Goal: Information Seeking & Learning: Learn about a topic

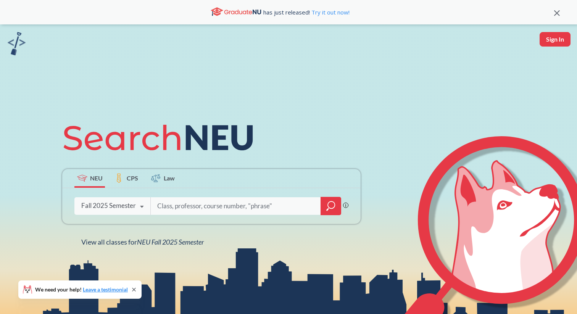
click at [329, 205] on icon "magnifying glass" at bounding box center [330, 206] width 9 height 11
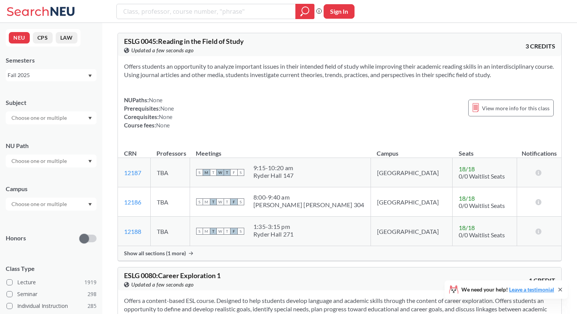
click at [51, 208] on input "text" at bounding box center [40, 203] width 64 height 9
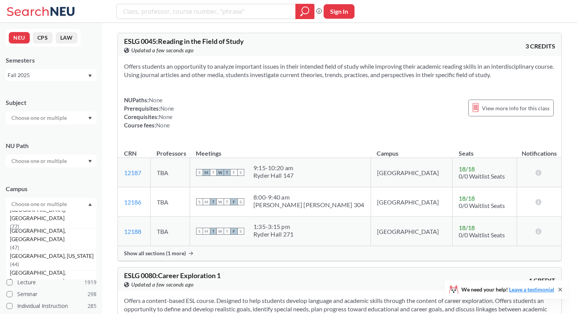
scroll to position [94, 0]
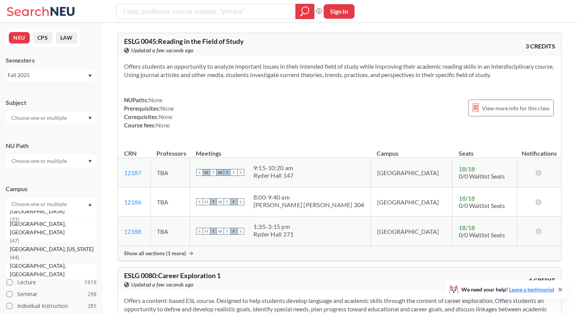
click at [37, 251] on span "[GEOGRAPHIC_DATA], [US_STATE]" at bounding box center [52, 249] width 85 height 8
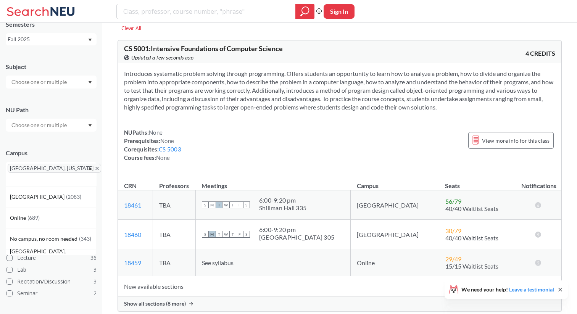
scroll to position [37, 0]
click at [84, 119] on div at bounding box center [51, 124] width 91 height 13
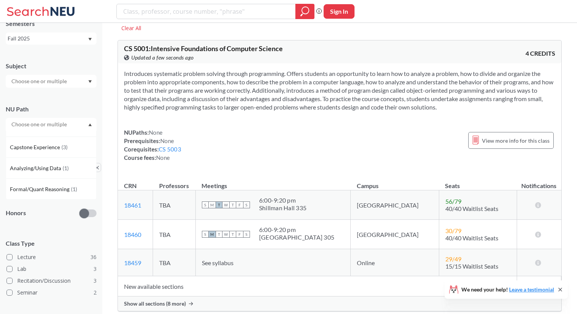
scroll to position [0, 0]
click at [91, 81] on icon "Dropdown arrow" at bounding box center [89, 81] width 3 height 3
click at [61, 101] on p "Computer Science" at bounding box center [53, 103] width 86 height 8
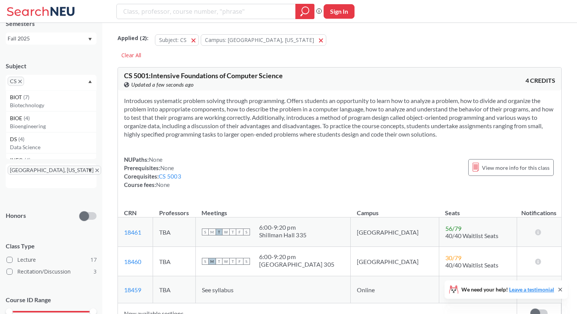
click at [57, 72] on div "Subject CS BIOT ( 7 ) Biotechnology BIOE ( 4 ) Bioengineering DS ( 4 ) Data Sci…" at bounding box center [51, 72] width 91 height 36
click at [55, 79] on div "CS" at bounding box center [51, 83] width 91 height 16
click at [39, 108] on p "Data Science" at bounding box center [53, 110] width 86 height 8
click at [49, 81] on input "text" at bounding box center [56, 83] width 23 height 9
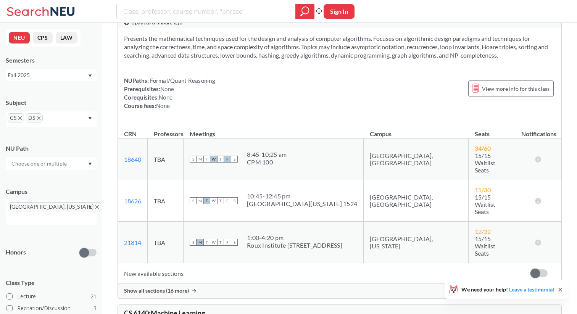
scroll to position [5707, 0]
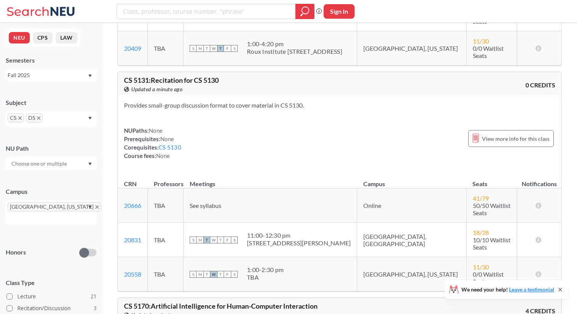
scroll to position [3000, 0]
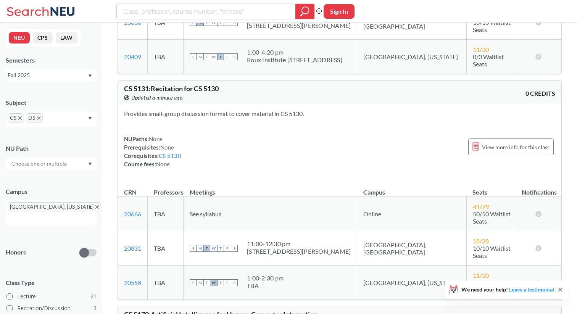
click at [200, 12] on input "search" at bounding box center [205, 11] width 167 height 13
type input "Vision"
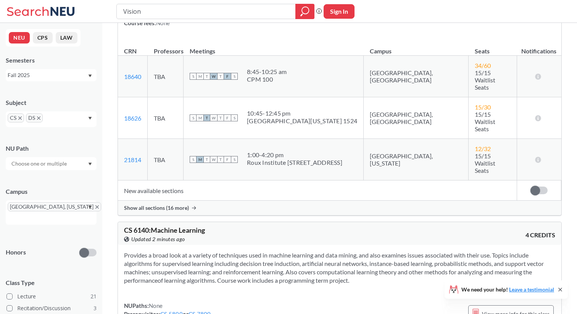
scroll to position [5790, 0]
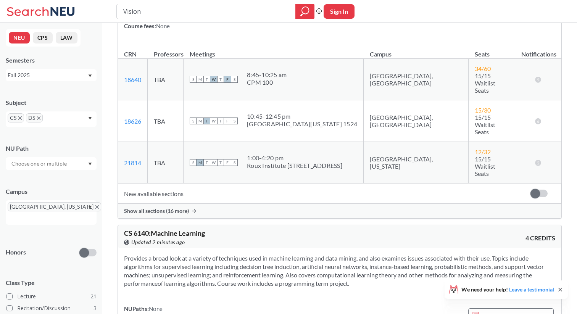
click at [48, 205] on span "[GEOGRAPHIC_DATA], [US_STATE]" at bounding box center [54, 206] width 93 height 9
click at [95, 208] on icon "X to remove pill" at bounding box center [96, 206] width 3 height 3
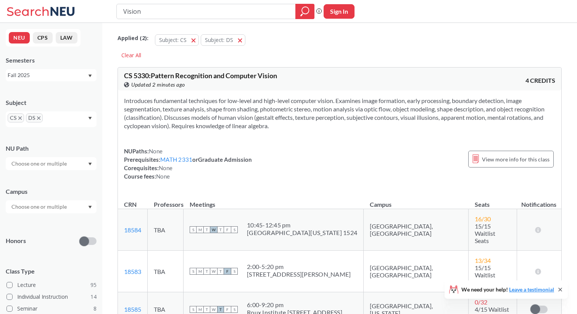
click at [40, 119] on icon "X to remove pill" at bounding box center [38, 117] width 3 height 3
click at [20, 117] on icon "X to remove pill" at bounding box center [19, 117] width 3 height 3
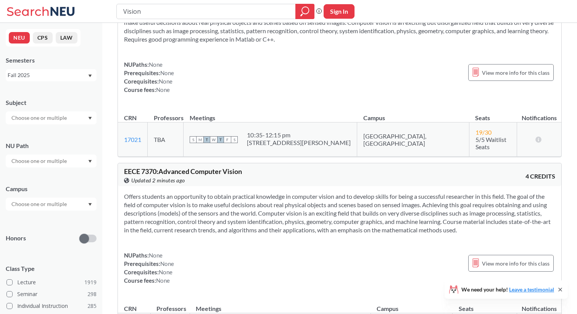
scroll to position [79, 0]
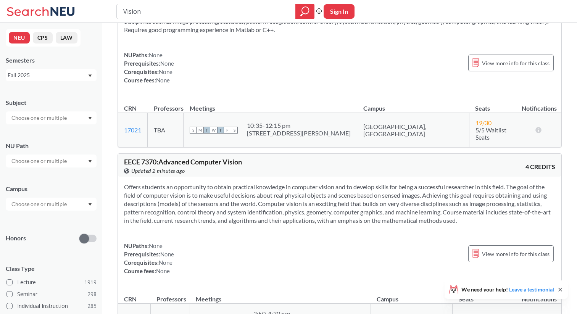
click at [450, 187] on section "Offers students an opportunity to obtain practical knowledge in computer vision…" at bounding box center [339, 204] width 431 height 42
click at [442, 183] on section "Offers students an opportunity to obtain practical knowledge in computer vision…" at bounding box center [339, 204] width 431 height 42
click at [460, 183] on section "Offers students an opportunity to obtain practical knowledge in computer vision…" at bounding box center [339, 204] width 431 height 42
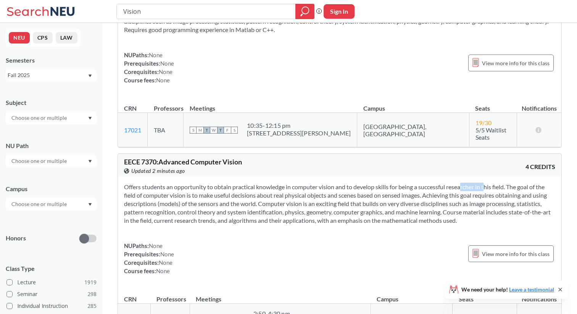
click at [460, 183] on section "Offers students an opportunity to obtain practical knowledge in computer vision…" at bounding box center [339, 204] width 431 height 42
click at [478, 183] on section "Offers students an opportunity to obtain practical knowledge in computer vision…" at bounding box center [339, 204] width 431 height 42
click at [473, 185] on section "Offers students an opportunity to obtain practical knowledge in computer vision…" at bounding box center [339, 204] width 431 height 42
click at [433, 184] on section "Offers students an opportunity to obtain practical knowledge in computer vision…" at bounding box center [339, 204] width 431 height 42
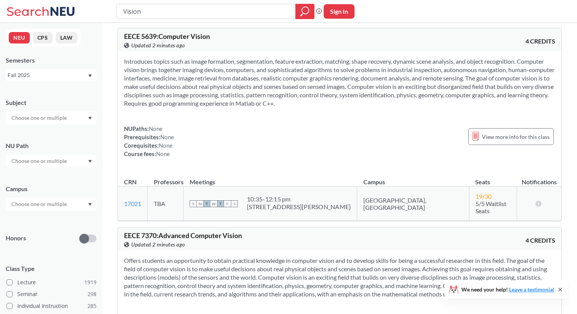
scroll to position [4, 0]
click at [386, 200] on td "[GEOGRAPHIC_DATA], [GEOGRAPHIC_DATA]" at bounding box center [413, 204] width 112 height 34
click at [338, 138] on div "NUPaths: None Prerequisites: None Corequisites: None Course fees: None View mor…" at bounding box center [339, 142] width 431 height 34
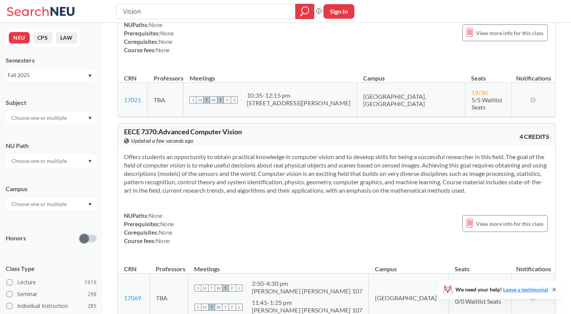
scroll to position [99, 0]
